Goal: Information Seeking & Learning: Learn about a topic

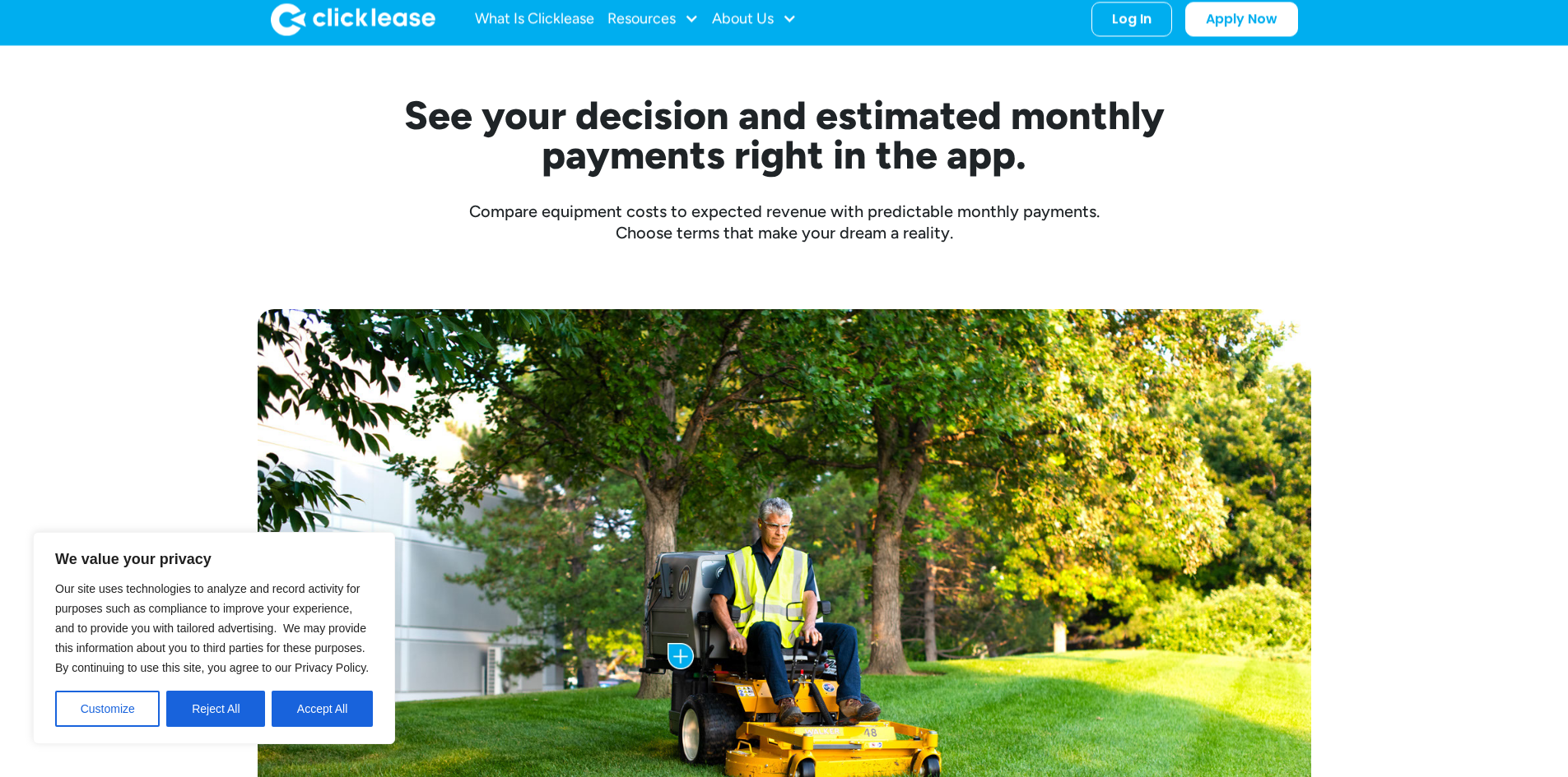
scroll to position [329, 0]
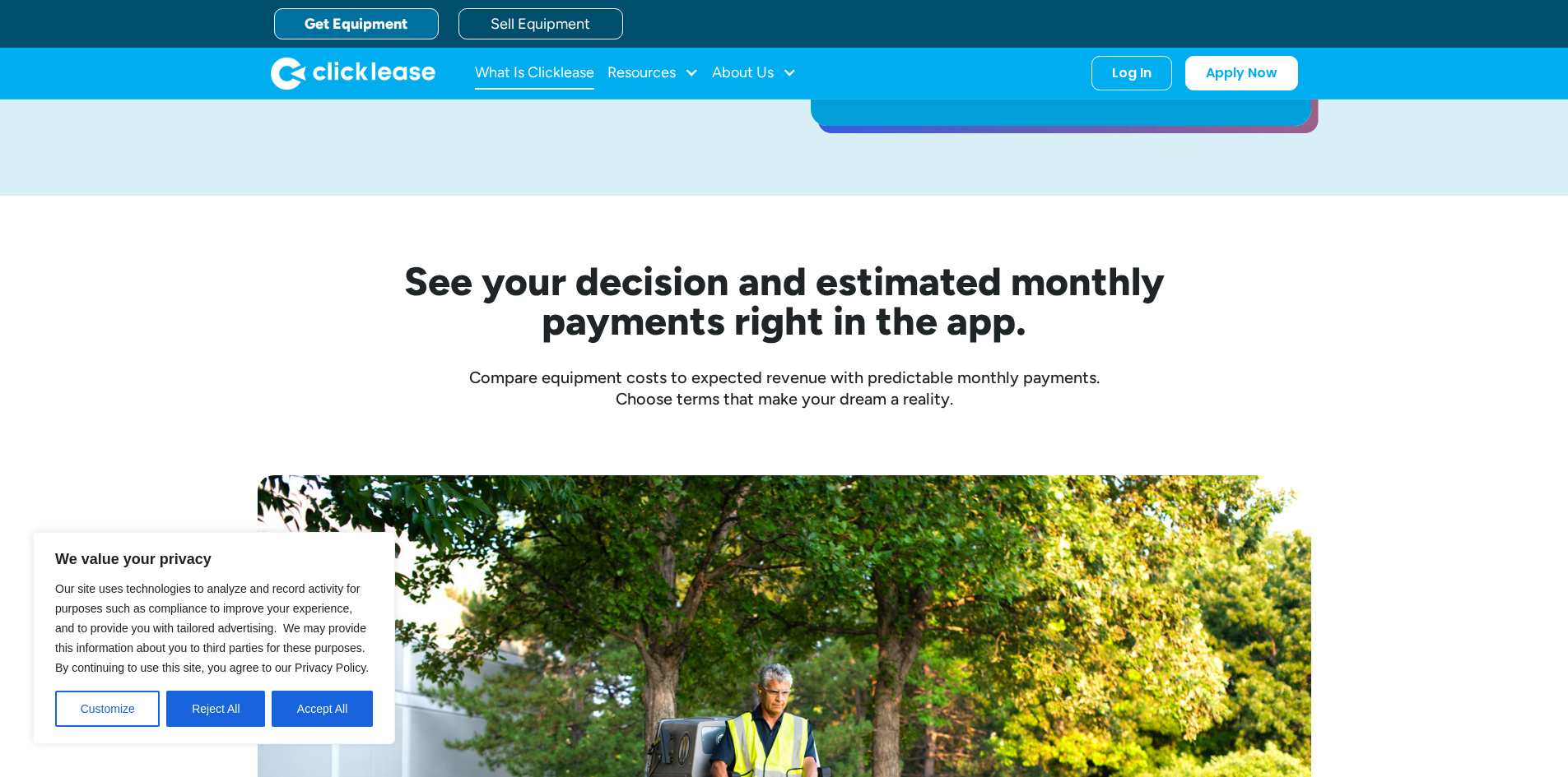
click at [534, 80] on link "What Is Clicklease" at bounding box center [534, 73] width 119 height 33
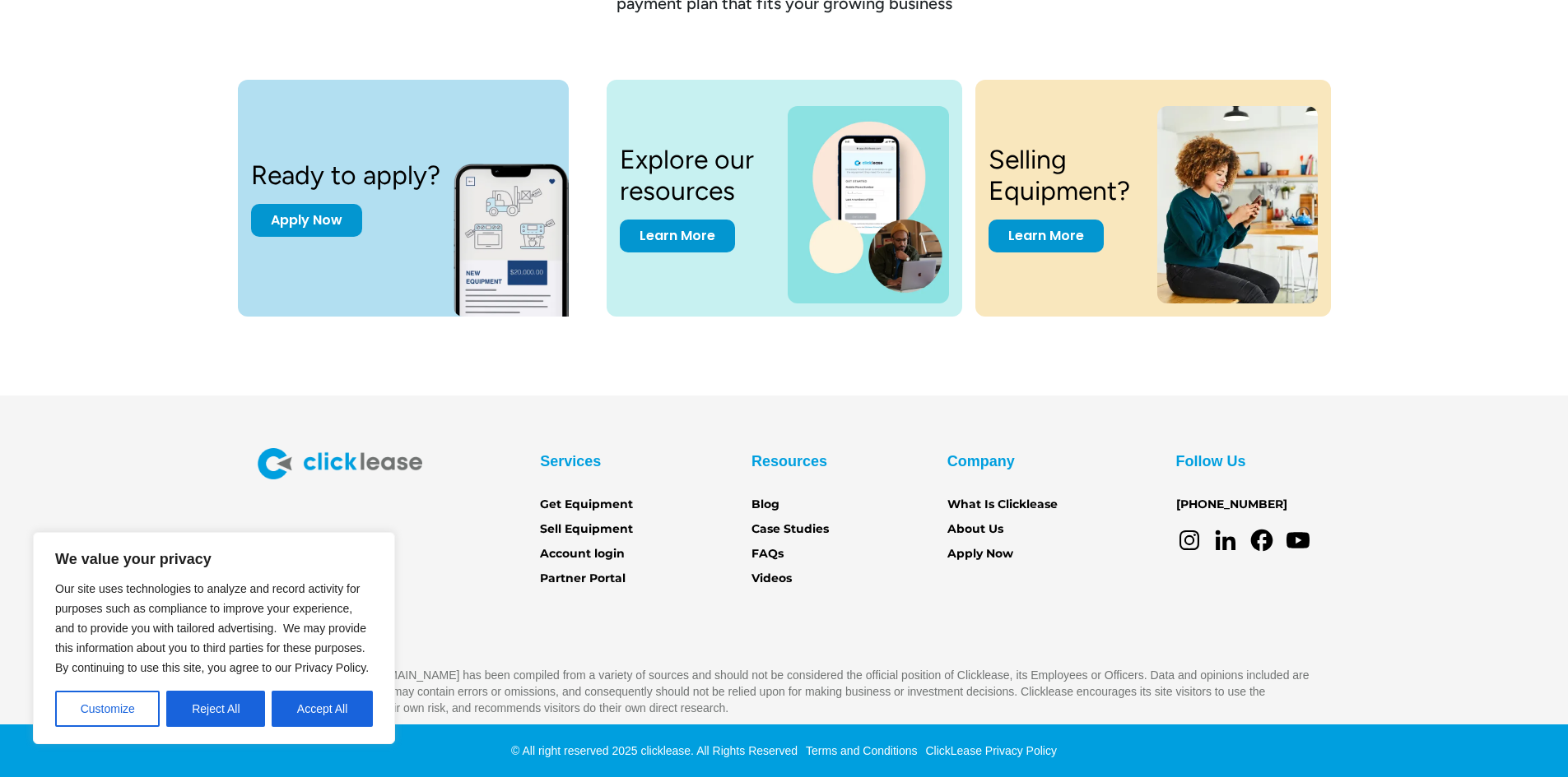
scroll to position [2255, 0]
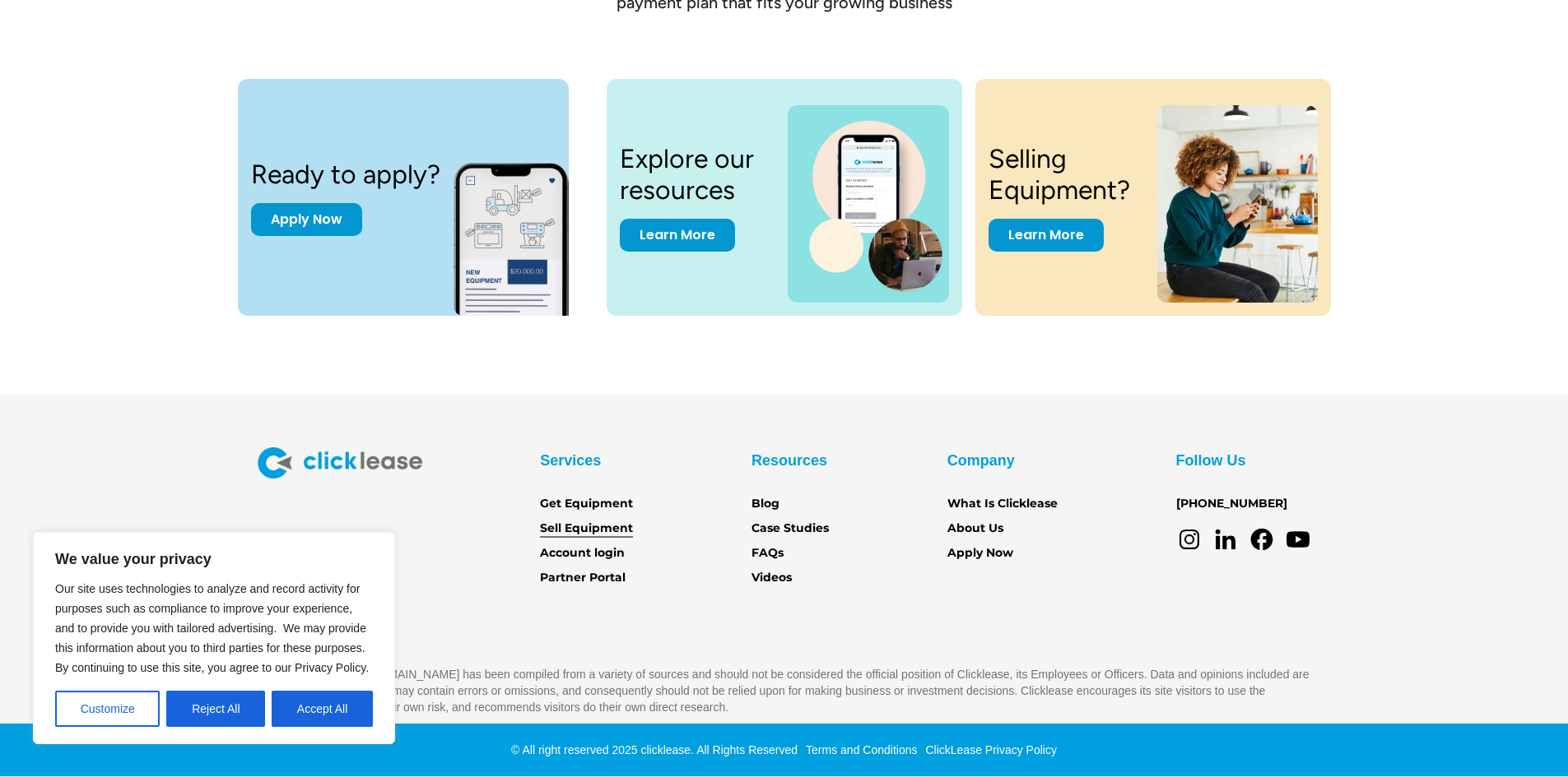
click at [602, 534] on link "Sell Equipment" at bounding box center [587, 529] width 93 height 18
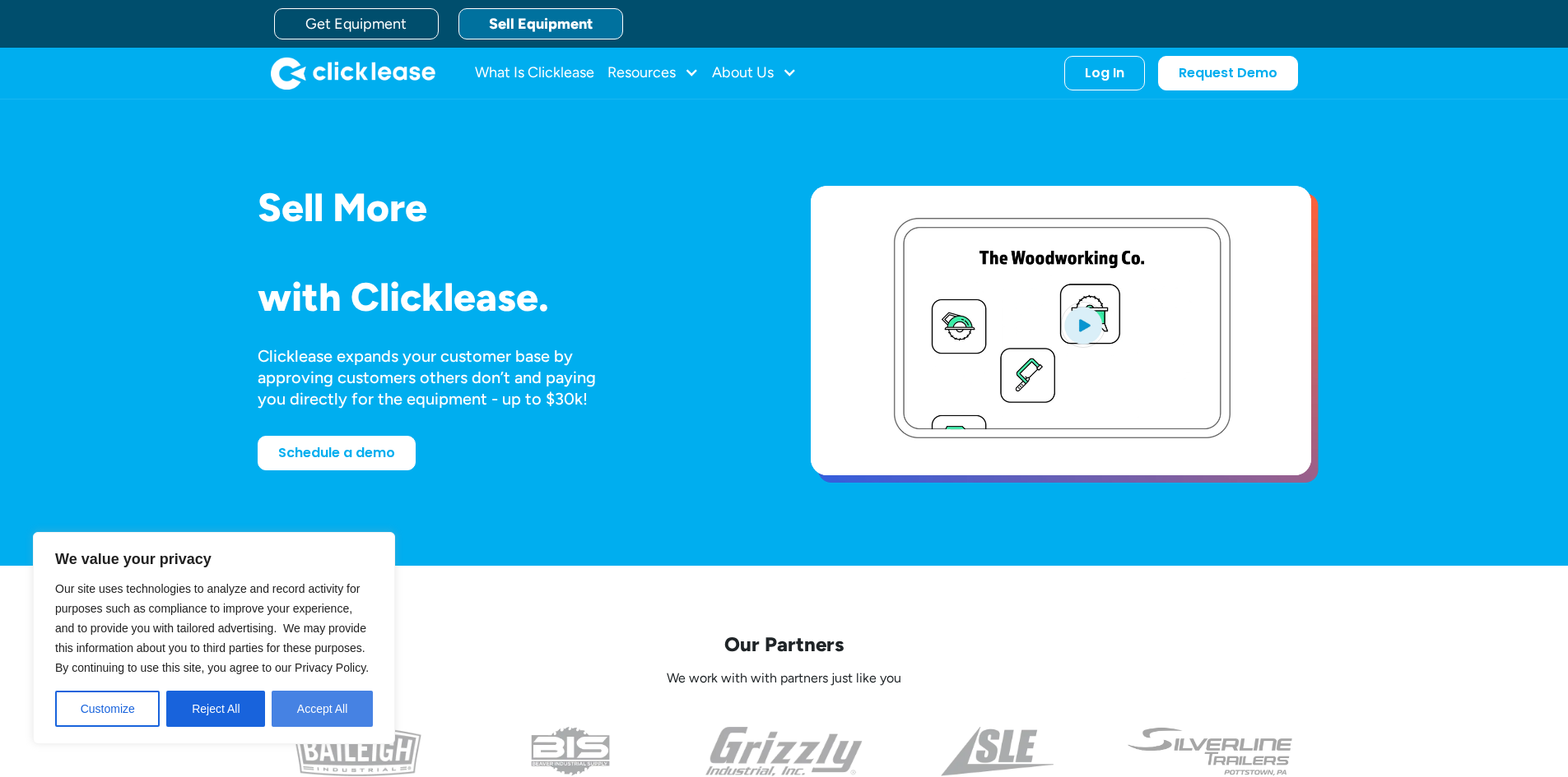
click at [360, 720] on button "Accept All" at bounding box center [322, 709] width 101 height 36
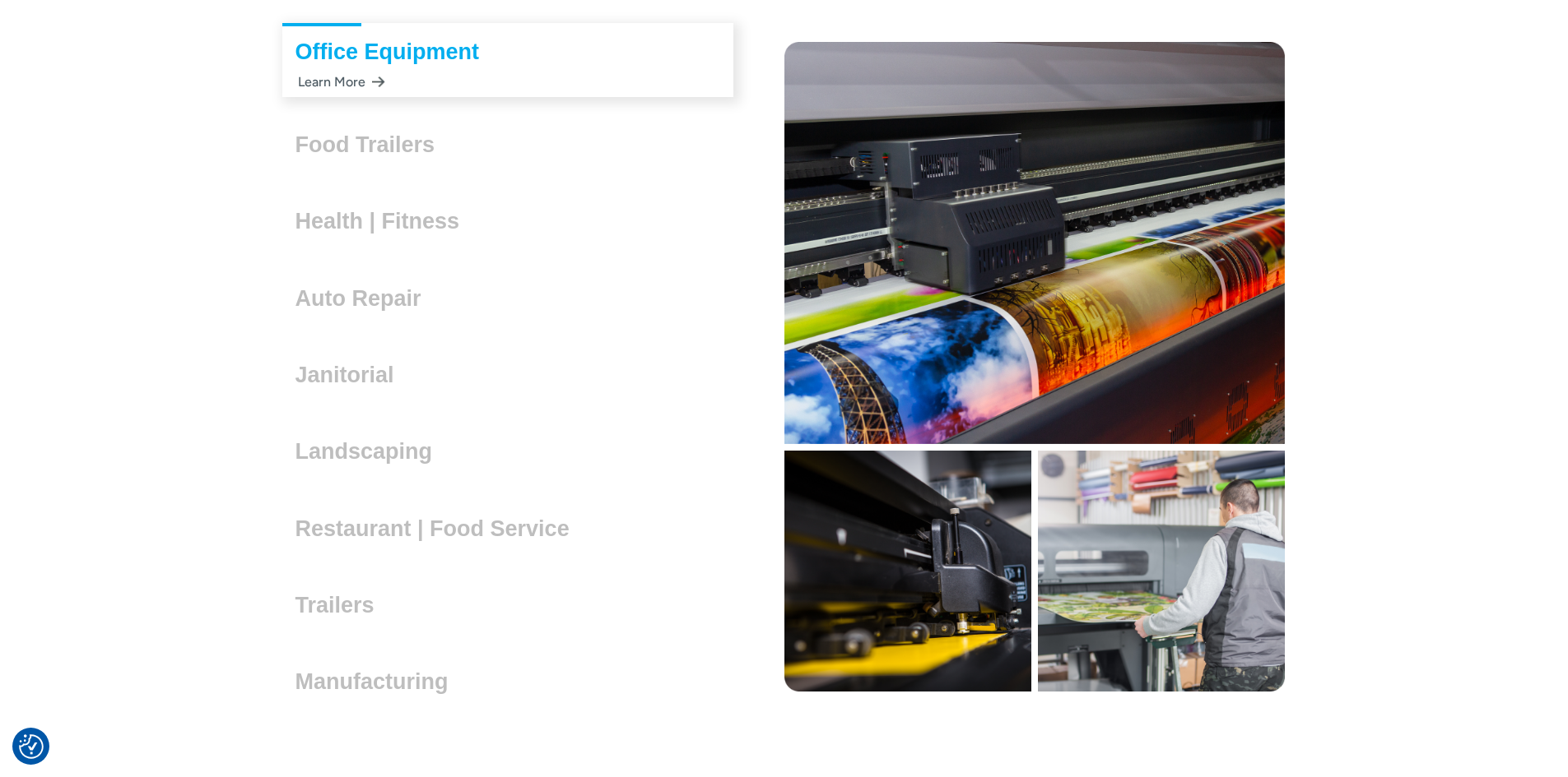
scroll to position [4689, 0]
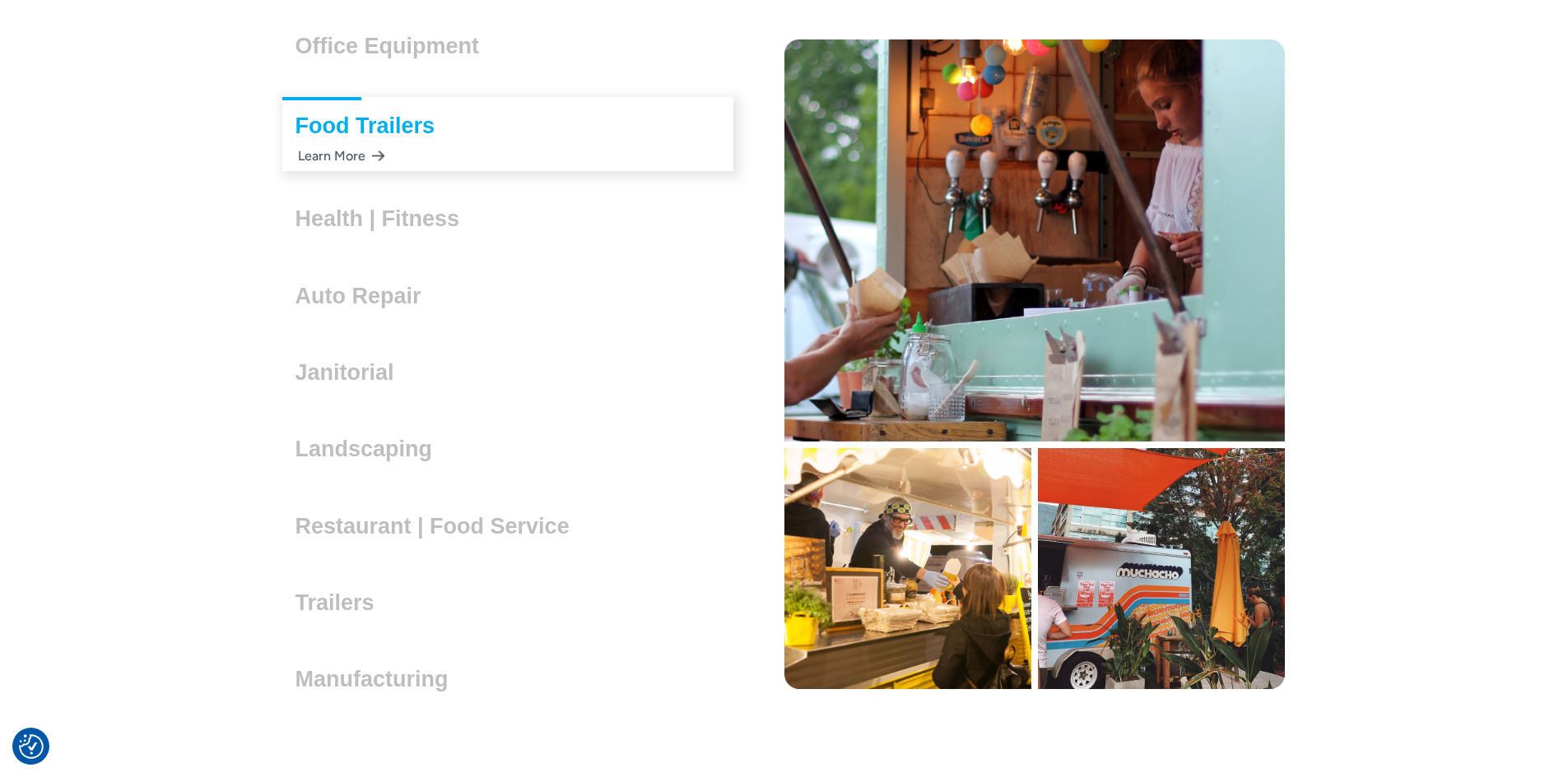
click at [397, 303] on h3 "Auto Repair" at bounding box center [364, 296] width 139 height 25
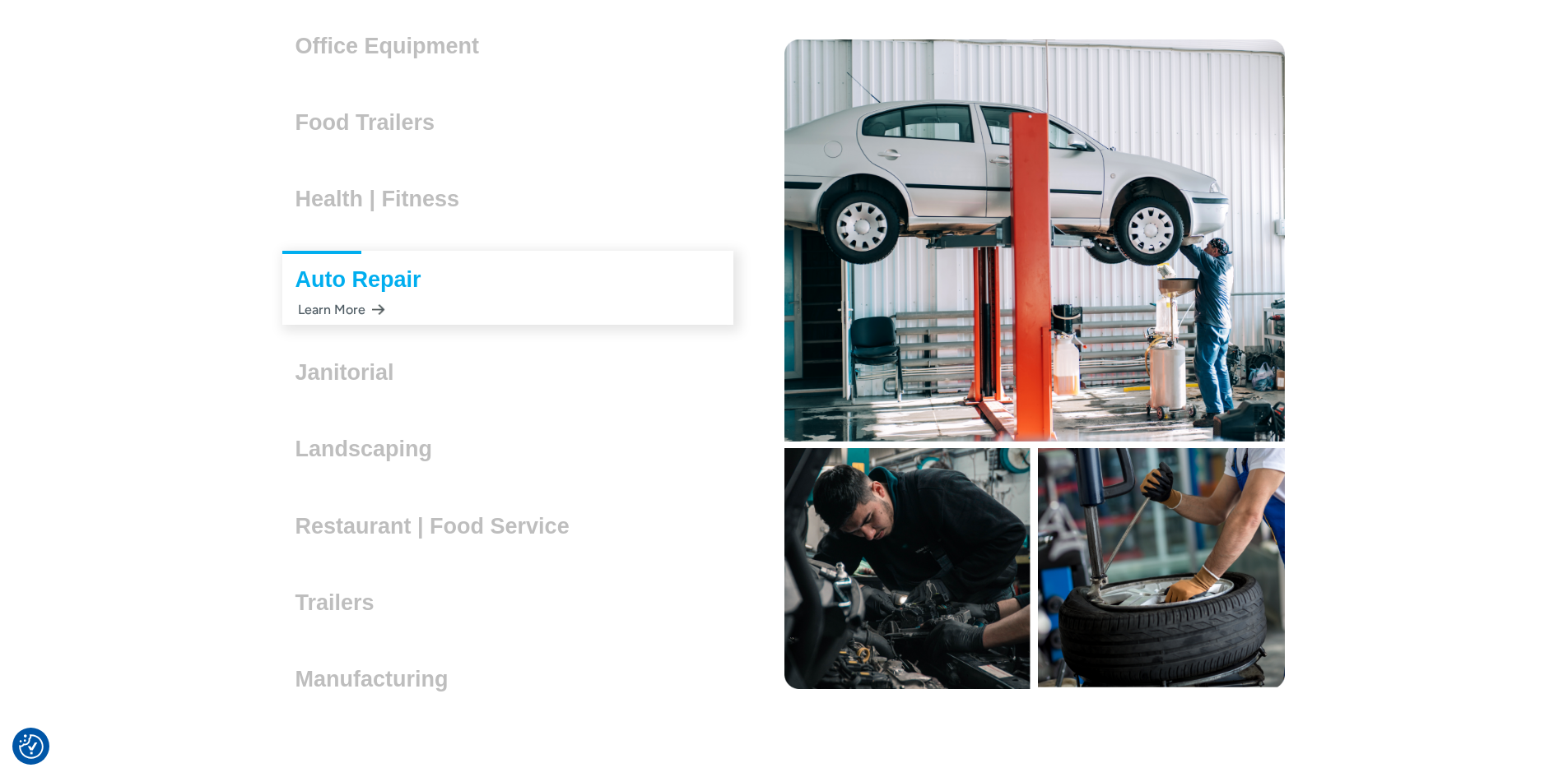
click at [337, 313] on div "Learn More" at bounding box center [340, 310] width 89 height 32
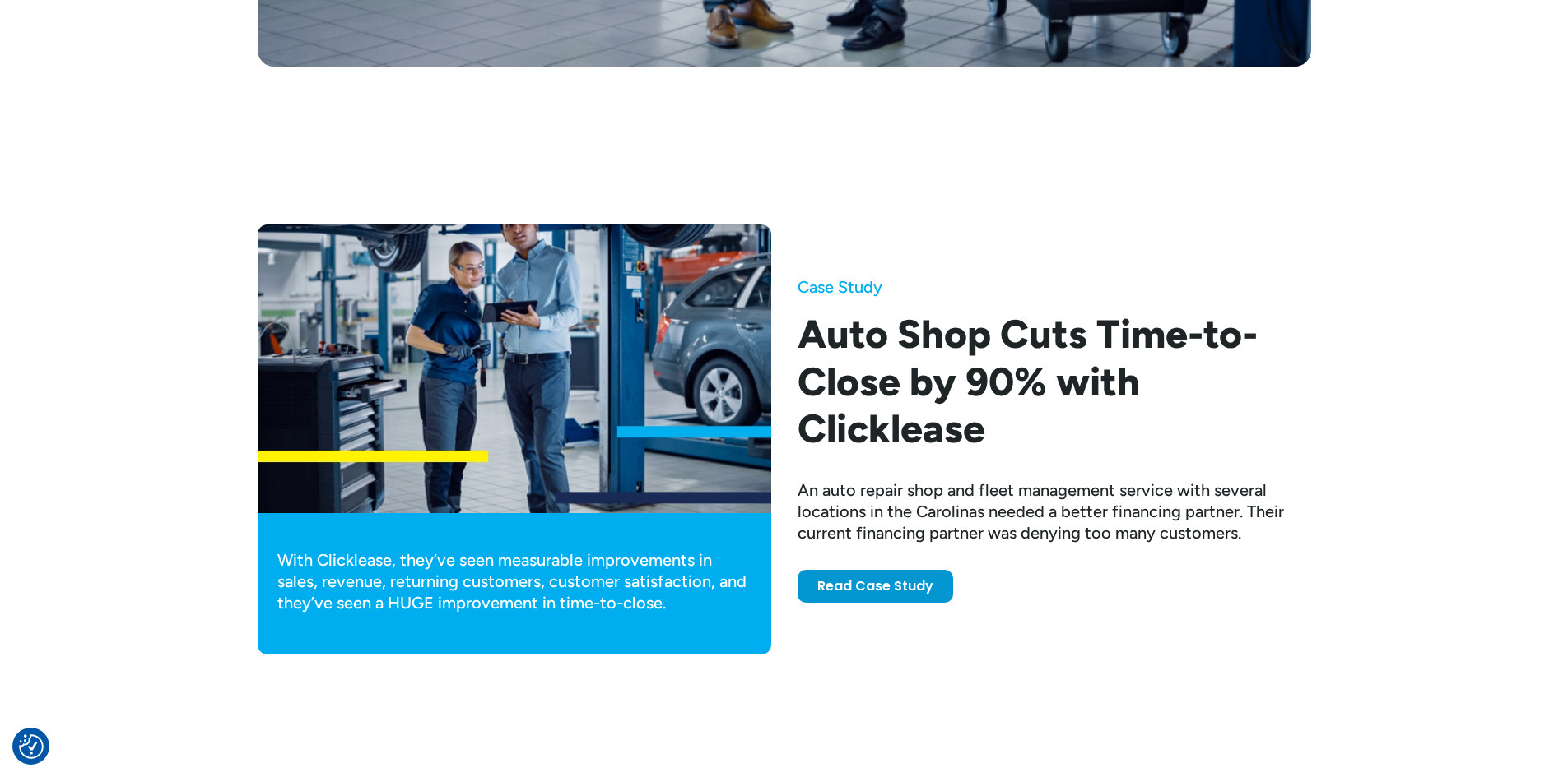
scroll to position [4607, 0]
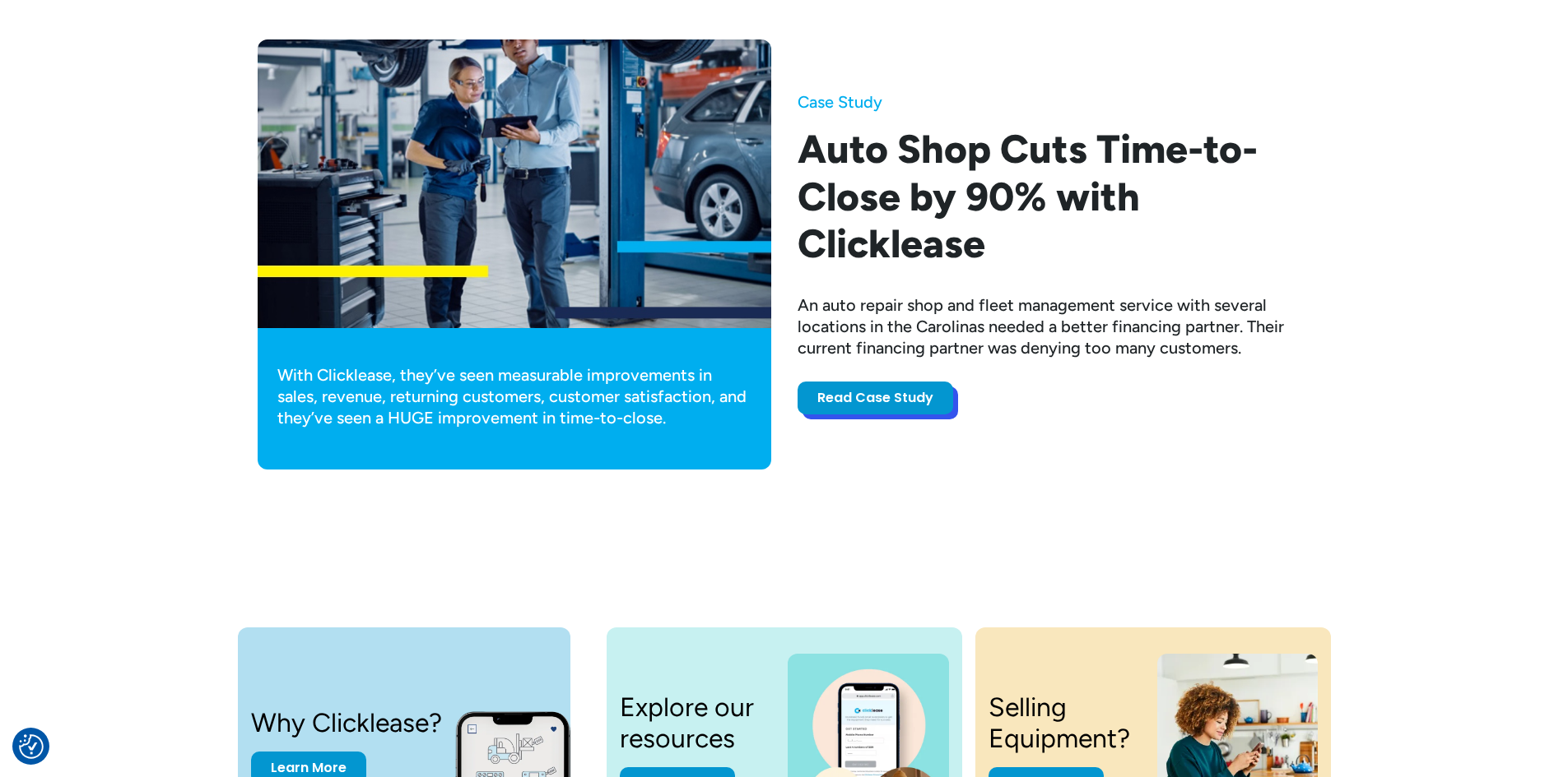
click at [872, 397] on link "Read Case Study" at bounding box center [875, 397] width 155 height 33
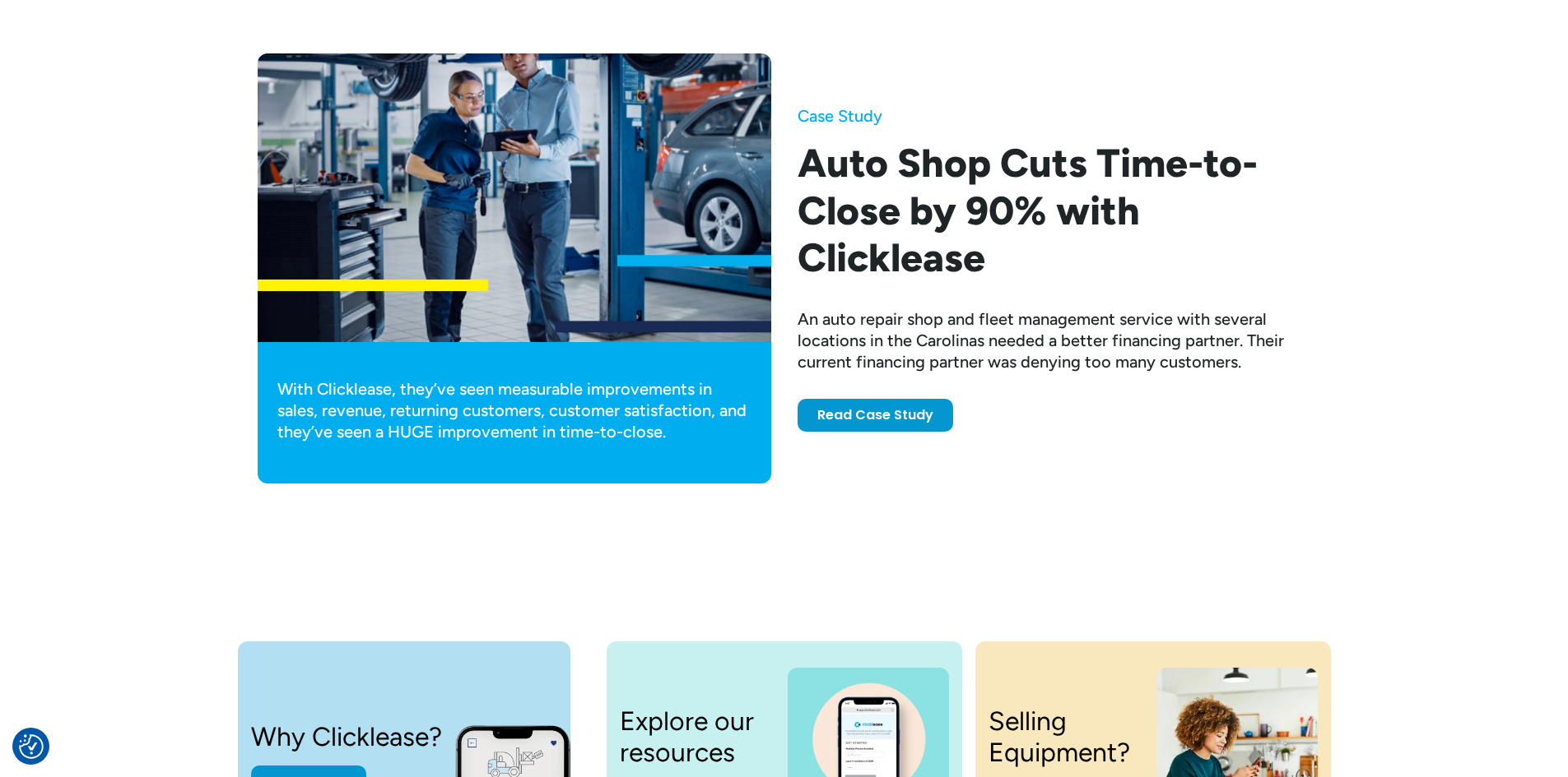
scroll to position [5086, 0]
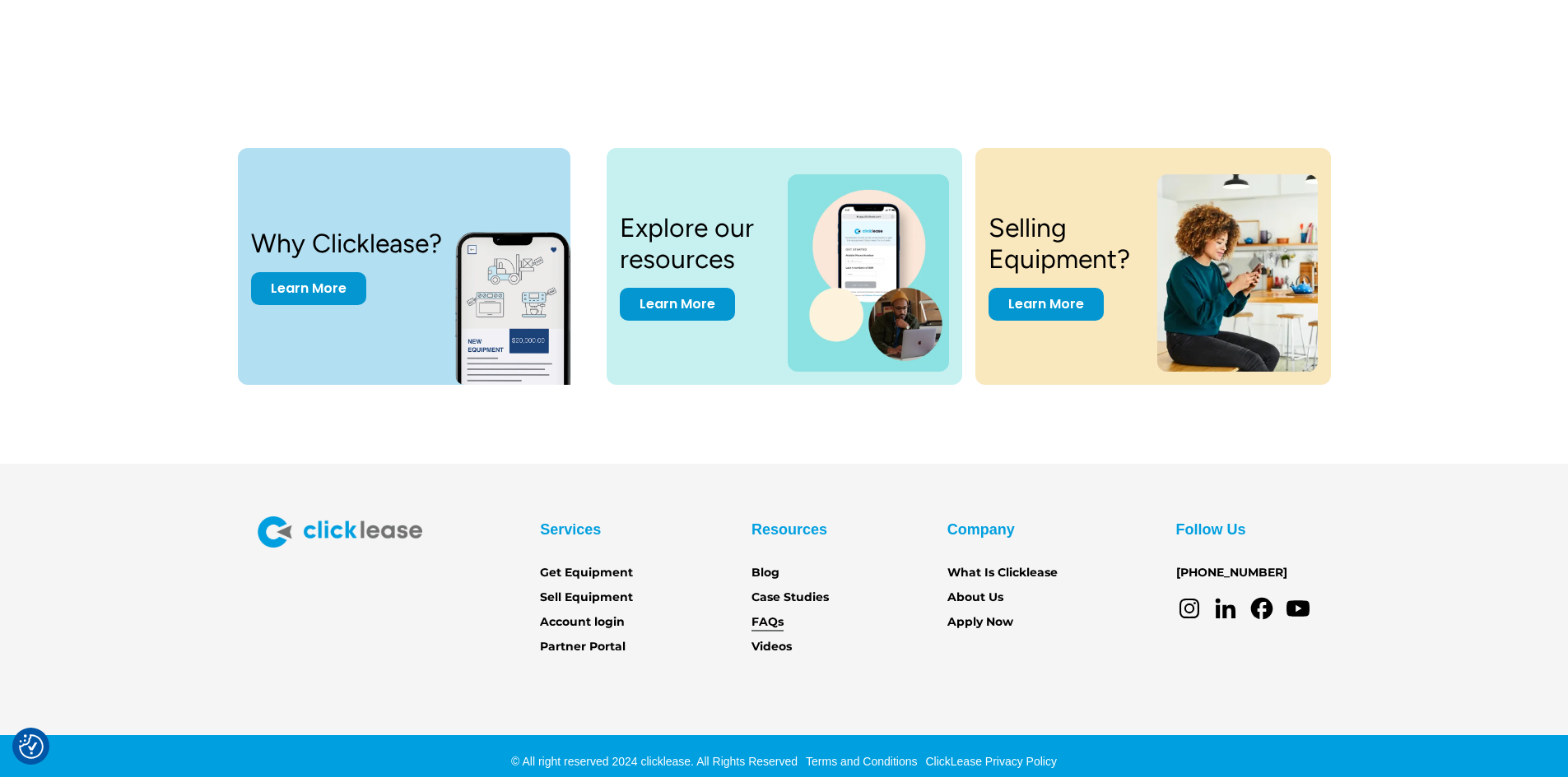
click at [765, 621] on link "FAQs" at bounding box center [767, 622] width 32 height 18
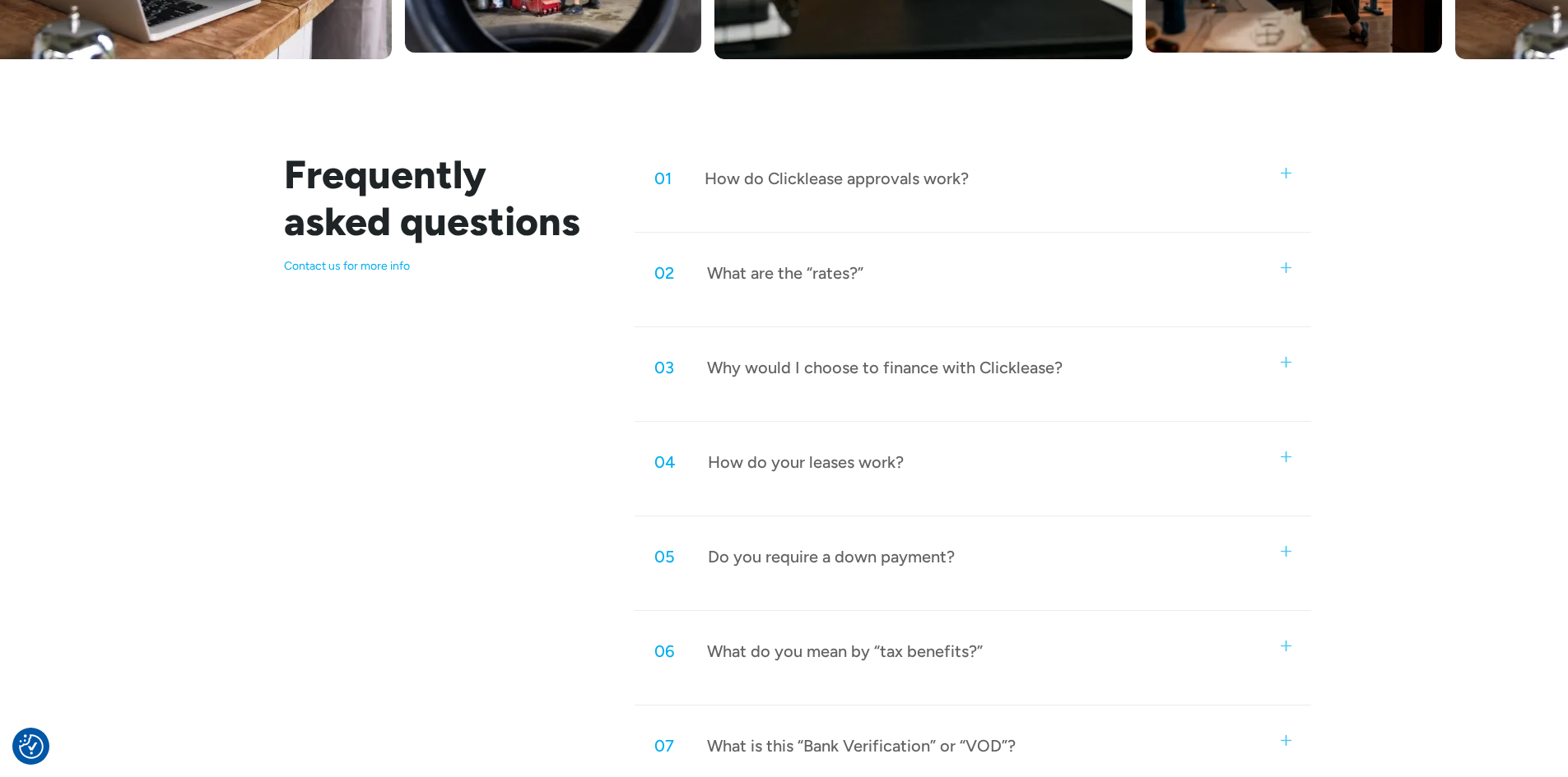
scroll to position [1152, 0]
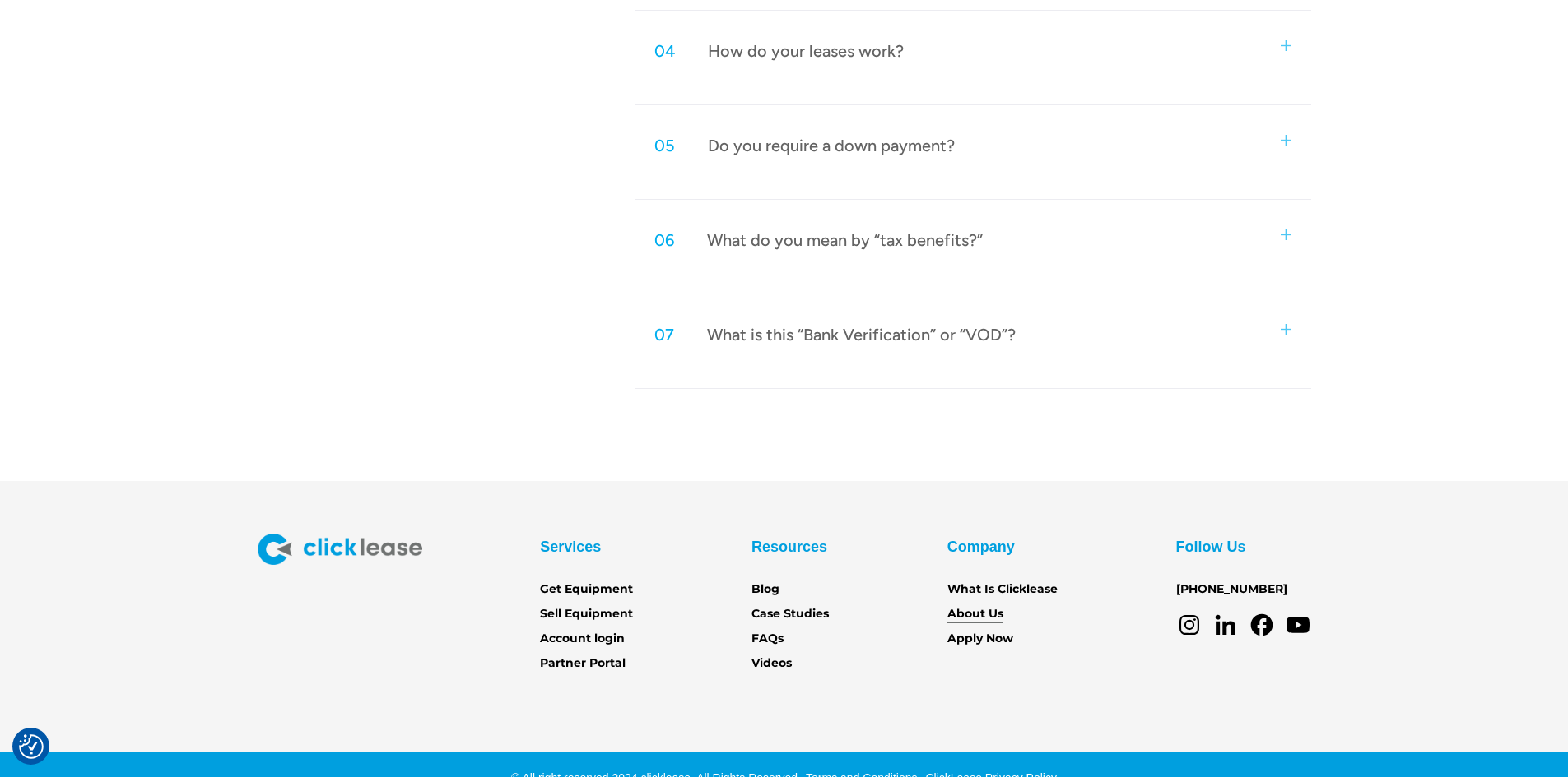
click at [978, 621] on link "About Us" at bounding box center [976, 614] width 56 height 18
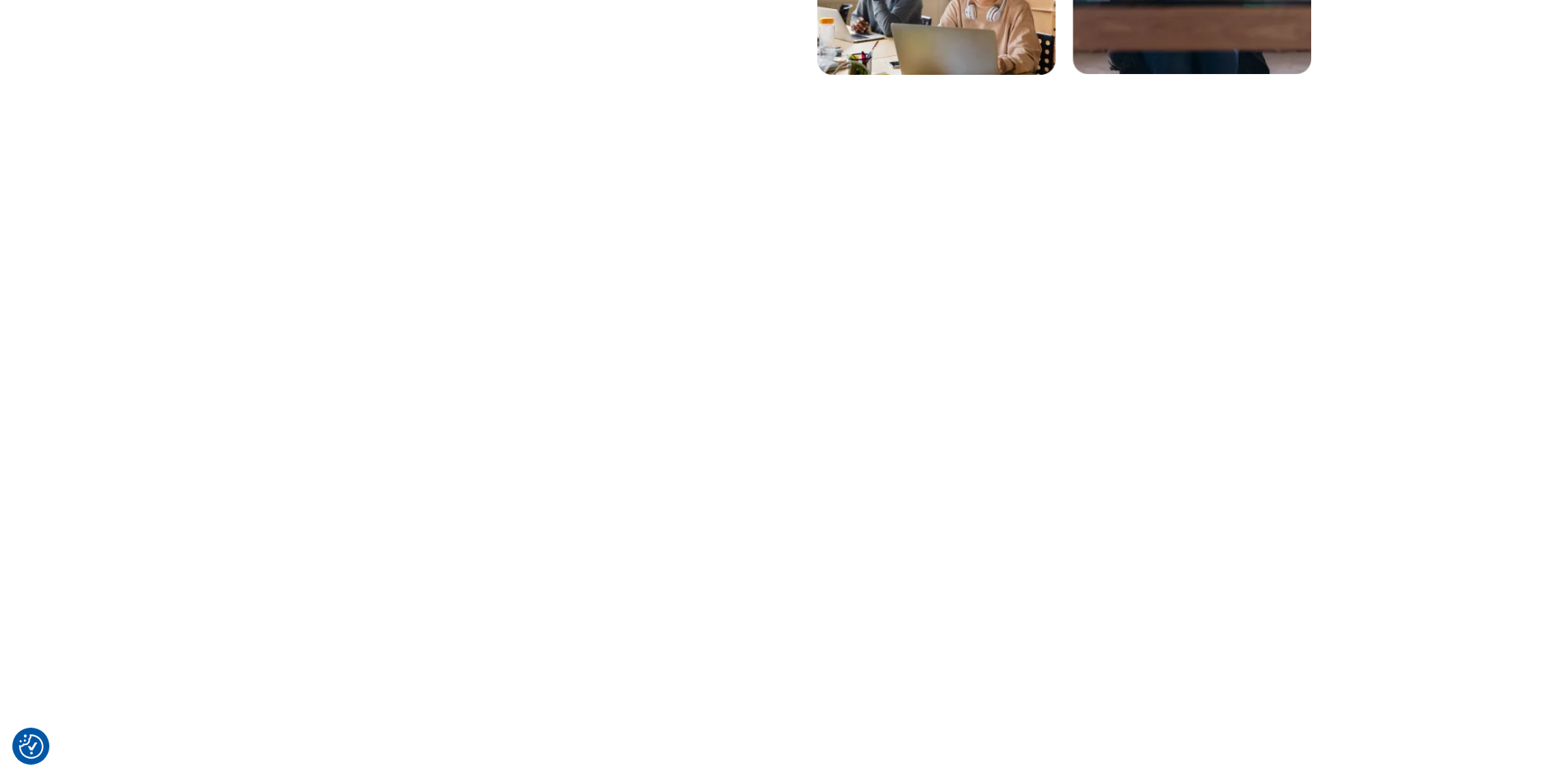
scroll to position [750, 0]
